Goal: Task Accomplishment & Management: Use online tool/utility

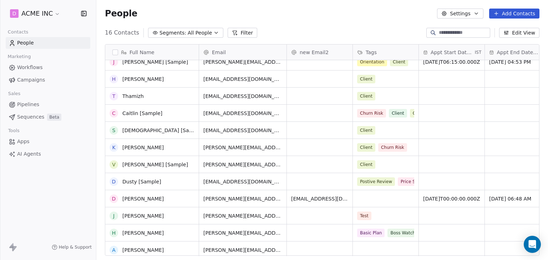
scroll to position [77, 0]
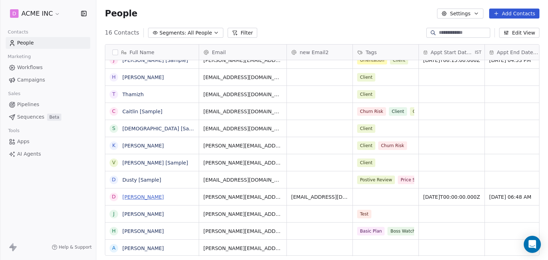
click at [146, 194] on link "Daniel Chester Hawthorne" at bounding box center [142, 197] width 41 height 6
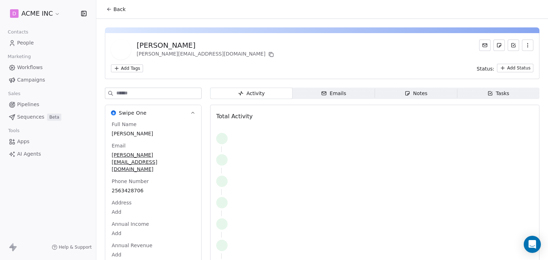
click at [325, 97] on div "Emails" at bounding box center [333, 93] width 25 height 7
click at [504, 66] on html "D ACME INC Contacts People Marketing Workflows Campaigns Sales Pipelines Sequen…" at bounding box center [274, 130] width 548 height 260
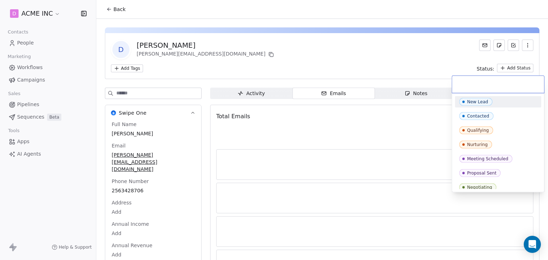
click at [395, 59] on html "D ACME INC Contacts People Marketing Workflows Campaigns Sales Pipelines Sequen…" at bounding box center [274, 130] width 548 height 260
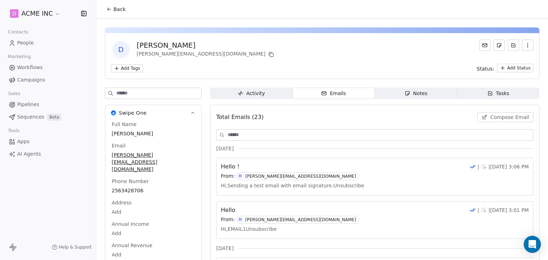
click at [495, 120] on span "Compose Email" at bounding box center [509, 117] width 39 height 7
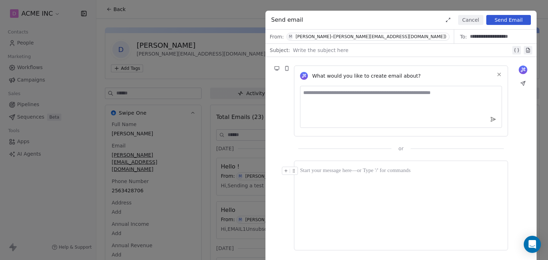
click at [359, 96] on textarea at bounding box center [401, 107] width 202 height 42
type textarea "**********"
click at [349, 197] on div at bounding box center [401, 206] width 202 height 78
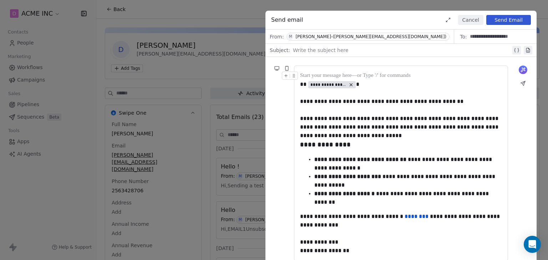
click at [481, 20] on button "Cancel" at bounding box center [470, 20] width 25 height 10
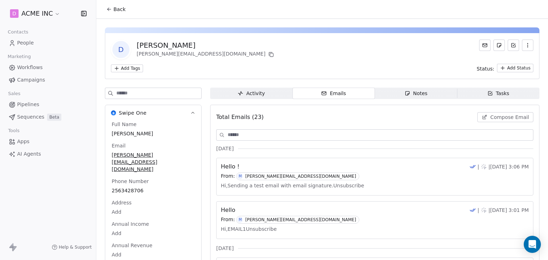
click at [23, 153] on span "AI Agents" at bounding box center [29, 153] width 24 height 7
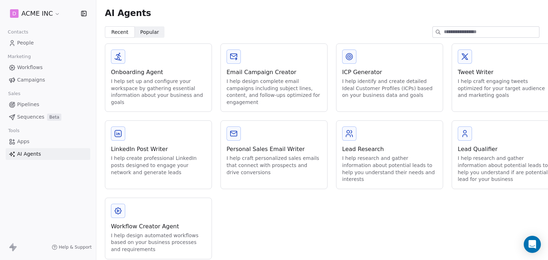
click at [147, 233] on div "I help design automated workflows based on your business processes and requirem…" at bounding box center [158, 242] width 95 height 21
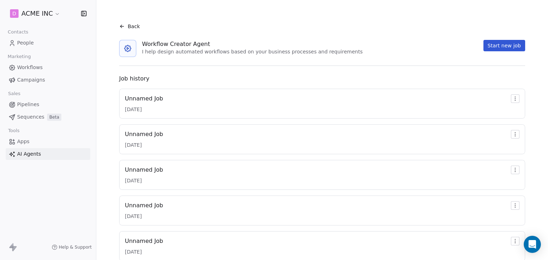
click at [154, 96] on div "Unnamed Job" at bounding box center [144, 98] width 38 height 9
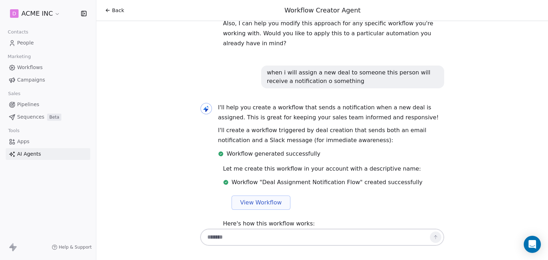
scroll to position [487, 0]
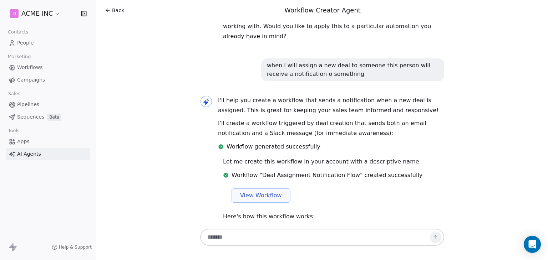
click at [258, 191] on span "View Workflow" at bounding box center [261, 195] width 42 height 9
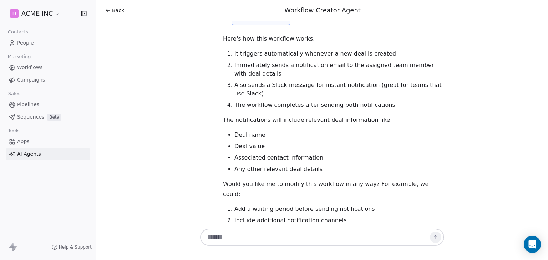
scroll to position [666, 0]
click at [107, 10] on icon at bounding box center [107, 10] width 3 height 0
